Goal: Use online tool/utility: Utilize a website feature to perform a specific function

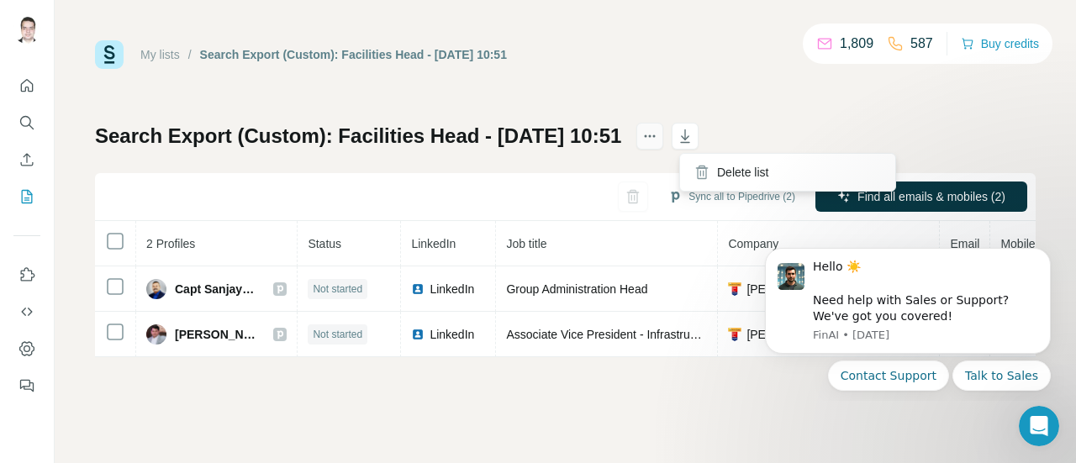
click at [658, 130] on icon "actions" at bounding box center [649, 136] width 17 height 17
click at [899, 116] on div "My lists / Search Export (Custom): Facilities Head - [DATE] 10:51 1,809 587 Buy…" at bounding box center [565, 198] width 941 height 317
click at [730, 415] on div "My lists / Search Export (Custom): Facilities Head - [DATE] 10:51 1,809 587 Buy…" at bounding box center [565, 231] width 1021 height 463
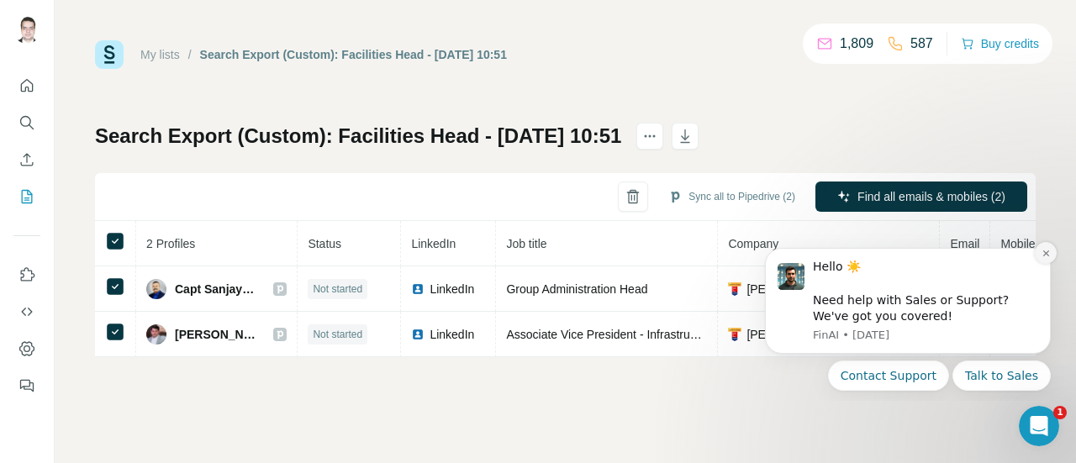
click at [1050, 252] on icon "Dismiss notification" at bounding box center [1045, 253] width 9 height 9
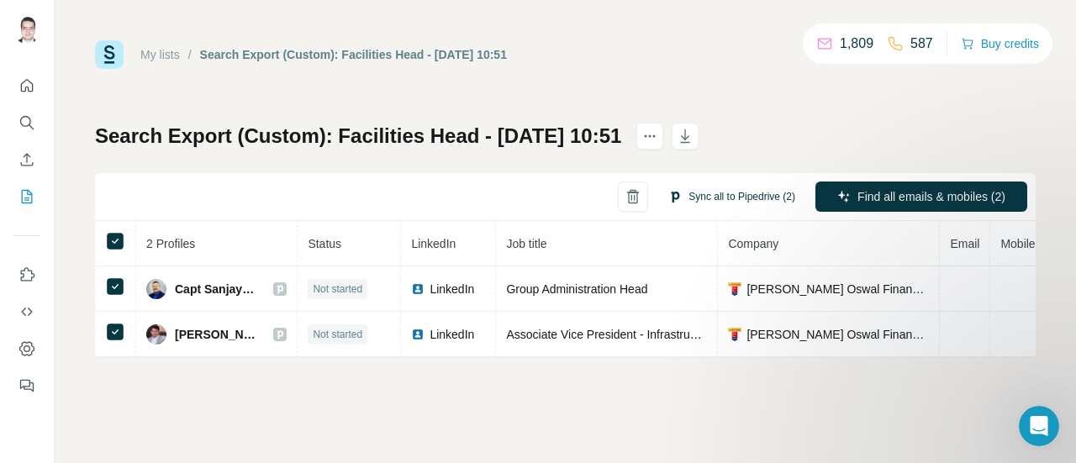
click at [712, 199] on button "Sync all to Pipedrive (2)" at bounding box center [731, 196] width 150 height 25
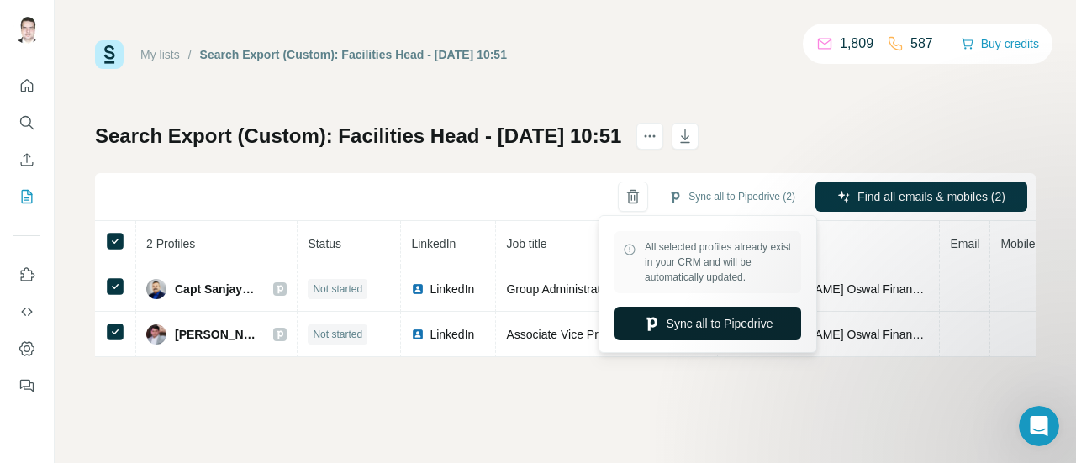
click at [719, 335] on button "Sync all to Pipedrive" at bounding box center [707, 324] width 187 height 34
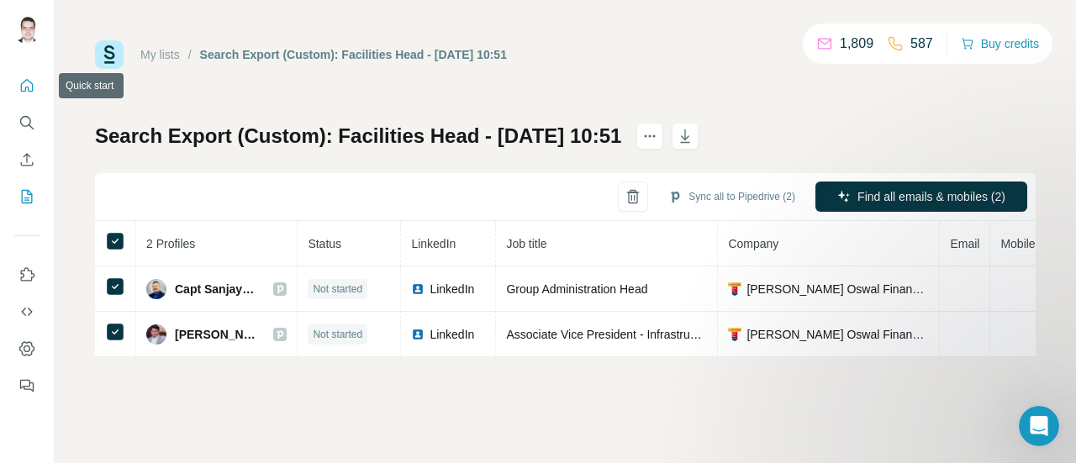
click at [24, 83] on icon "Quick start" at bounding box center [26, 85] width 17 height 17
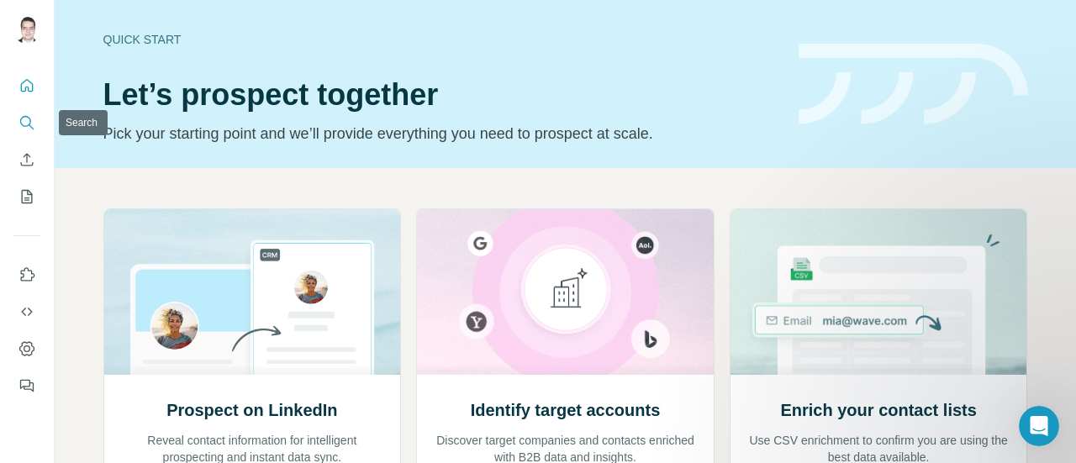
click at [38, 118] on button "Search" at bounding box center [26, 123] width 27 height 30
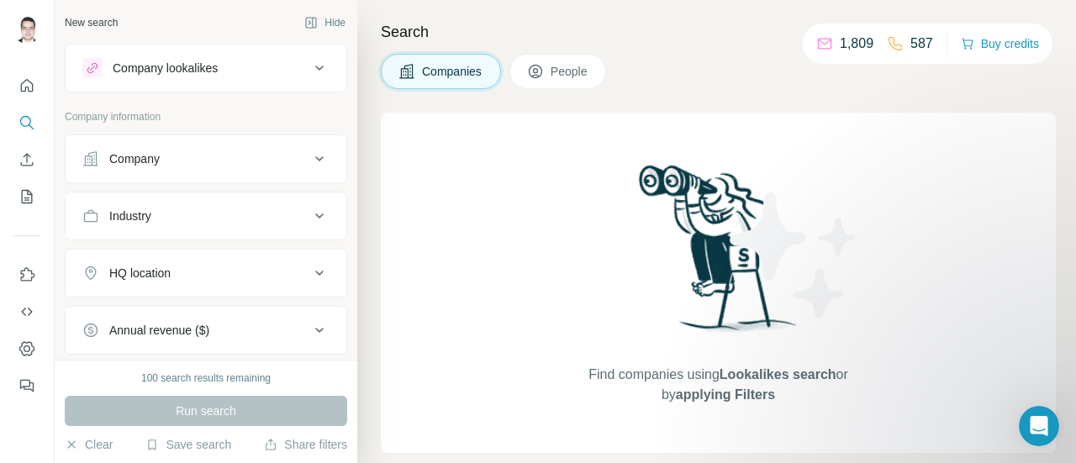
click at [225, 161] on div "Company" at bounding box center [195, 158] width 227 height 17
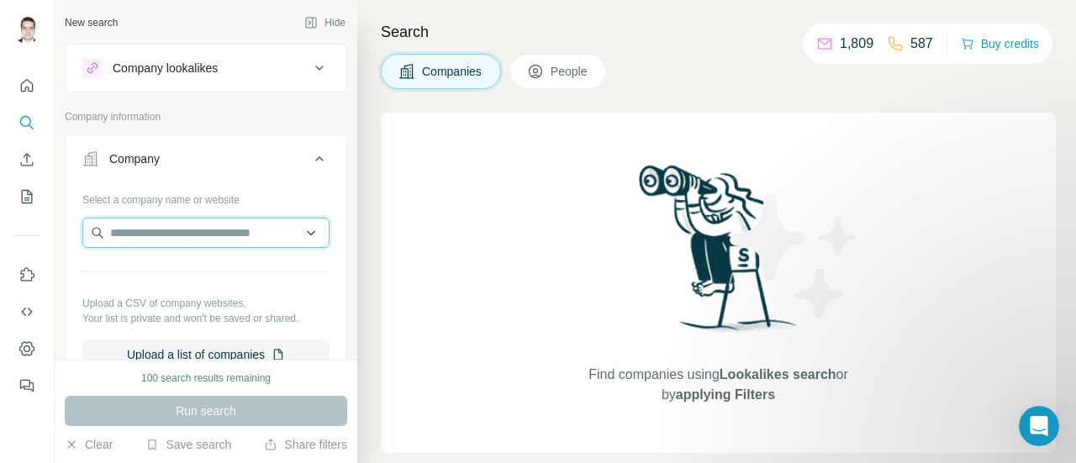
click at [221, 234] on input "text" at bounding box center [205, 233] width 247 height 30
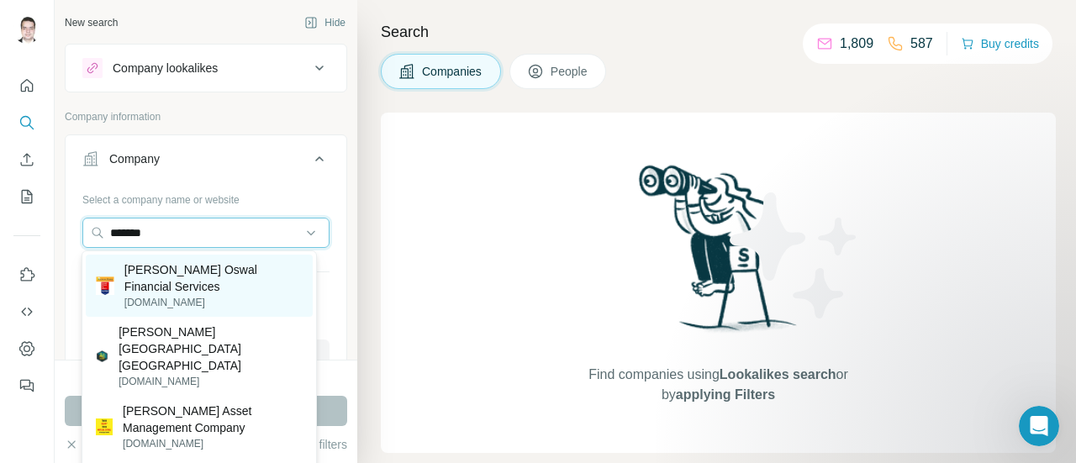
type input "*******"
click at [232, 283] on p "[PERSON_NAME] Oswal Financial Services" at bounding box center [213, 278] width 178 height 34
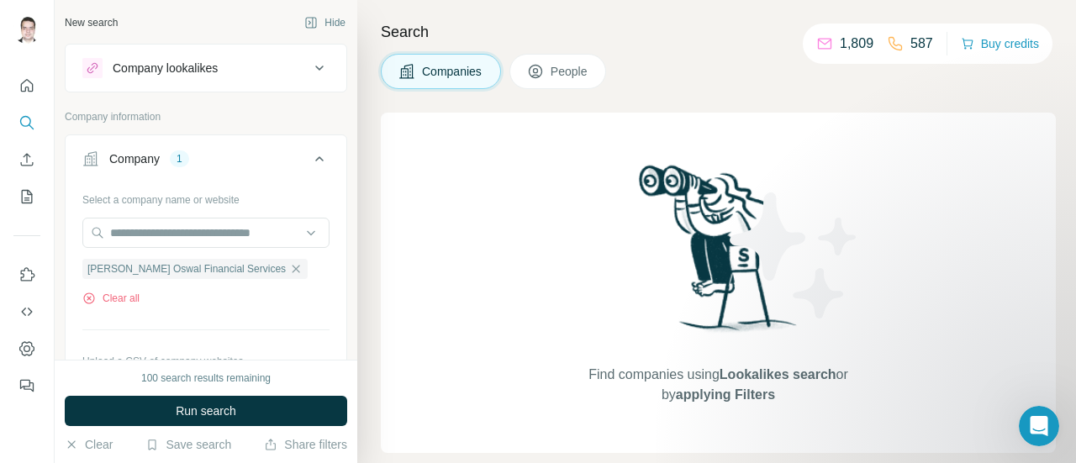
scroll to position [111, 0]
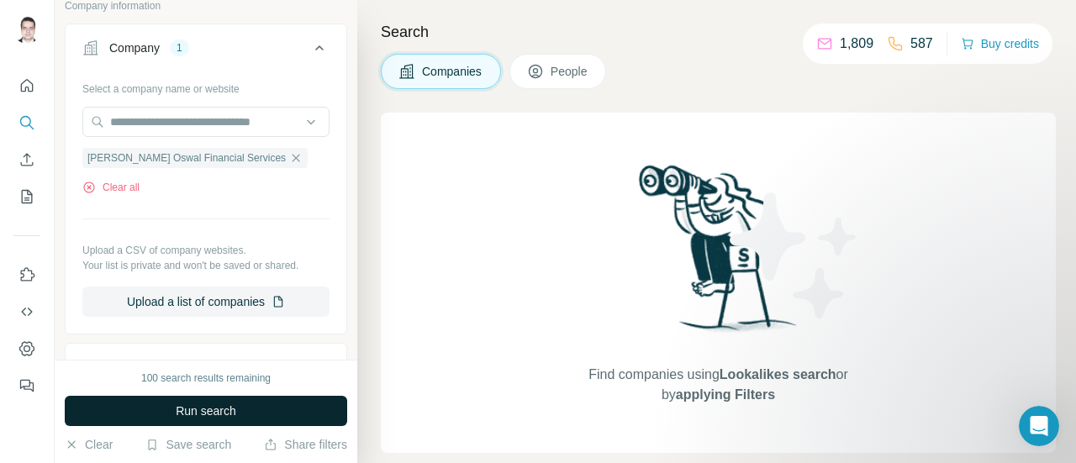
click at [259, 411] on button "Run search" at bounding box center [206, 411] width 282 height 30
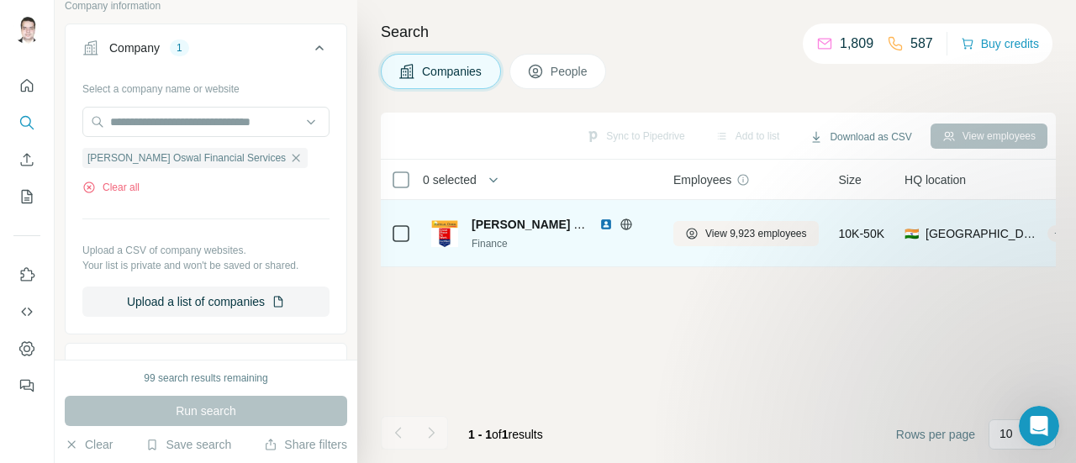
click at [548, 224] on span "[PERSON_NAME] Oswal Financial Services" at bounding box center [593, 224] width 243 height 13
click at [458, 231] on div "[PERSON_NAME] Financial Services Finance" at bounding box center [542, 233] width 222 height 35
click at [552, 226] on span "[PERSON_NAME] Oswal Financial Services" at bounding box center [593, 224] width 243 height 13
